Goal: Find specific page/section: Find specific page/section

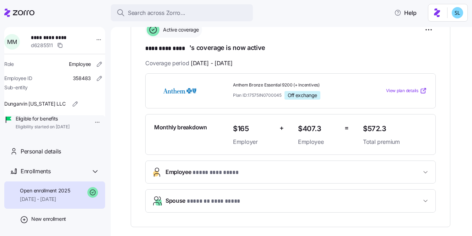
scroll to position [164, 0]
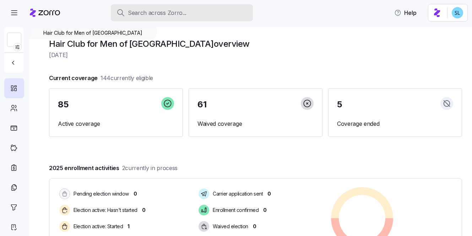
click at [181, 15] on span "Search across Zorro..." at bounding box center [157, 13] width 59 height 9
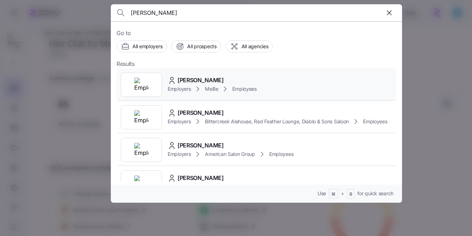
type input "[PERSON_NAME]"
click at [199, 81] on span "[PERSON_NAME]" at bounding box center [200, 80] width 46 height 9
